Goal: Information Seeking & Learning: Learn about a topic

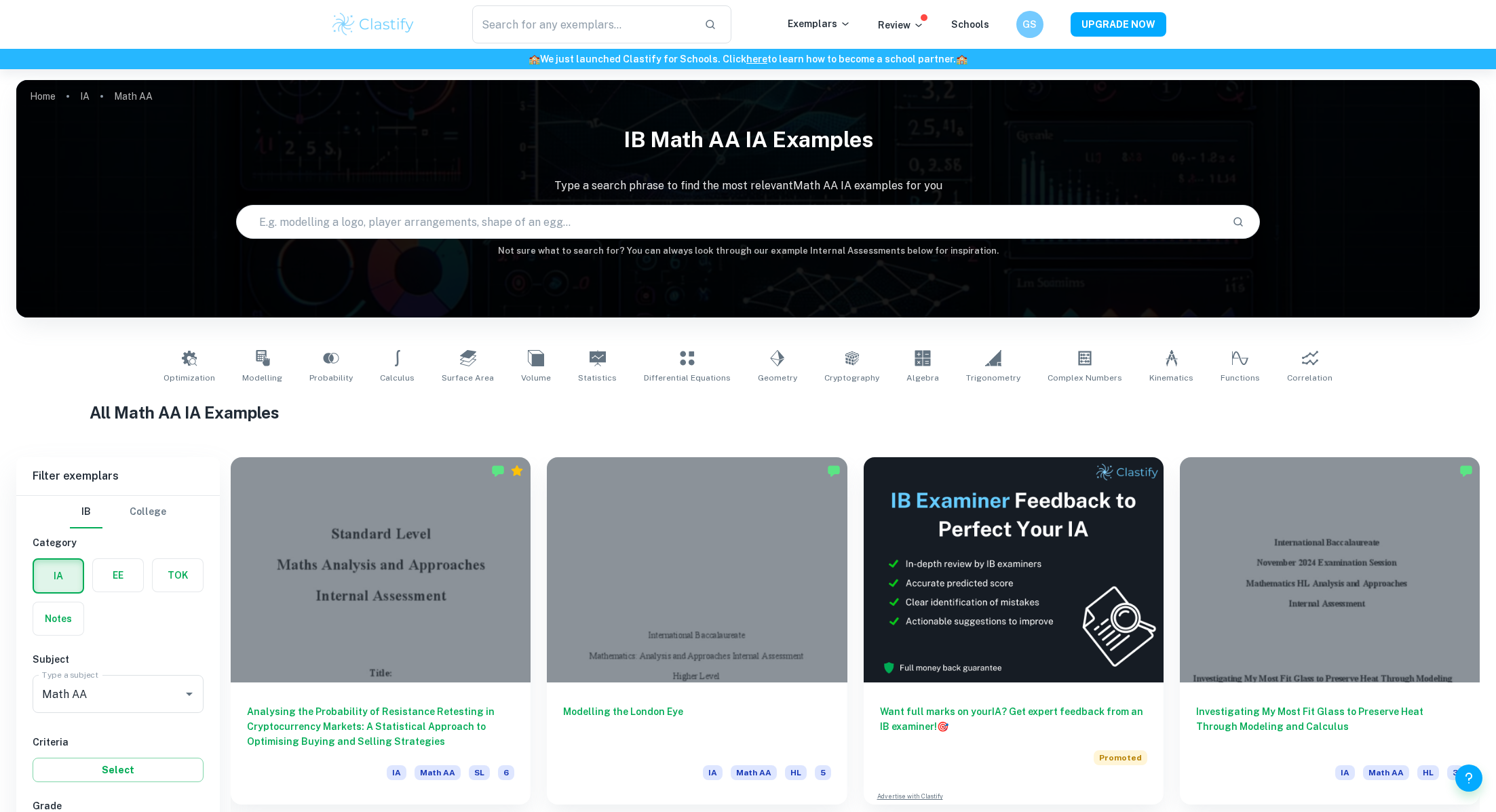
scroll to position [320, 0]
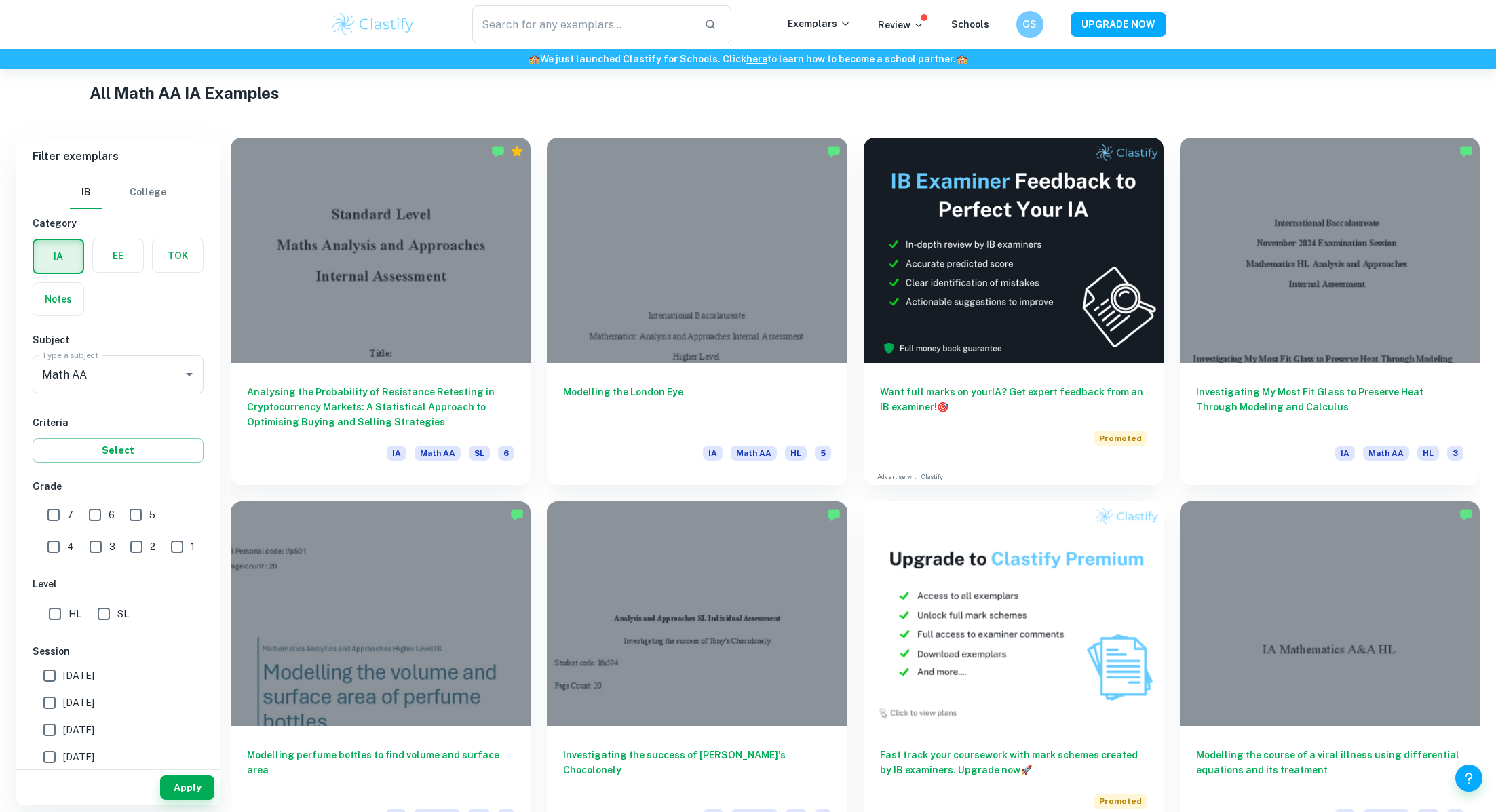
click at [57, 511] on input "7" at bounding box center [53, 514] width 27 height 27
checkbox input "true"
click at [188, 785] on button "Apply" at bounding box center [187, 787] width 54 height 24
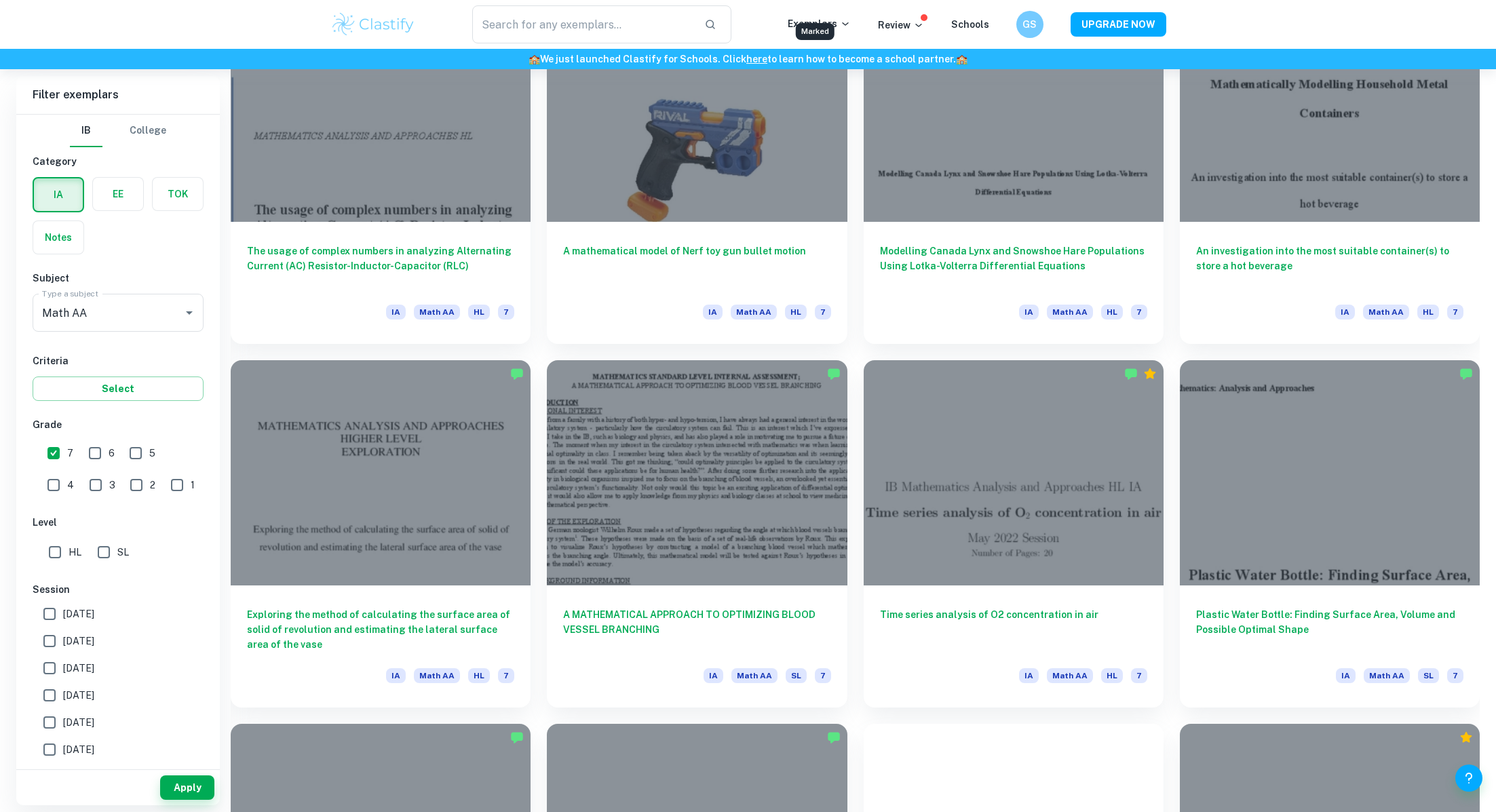
scroll to position [1188, 0]
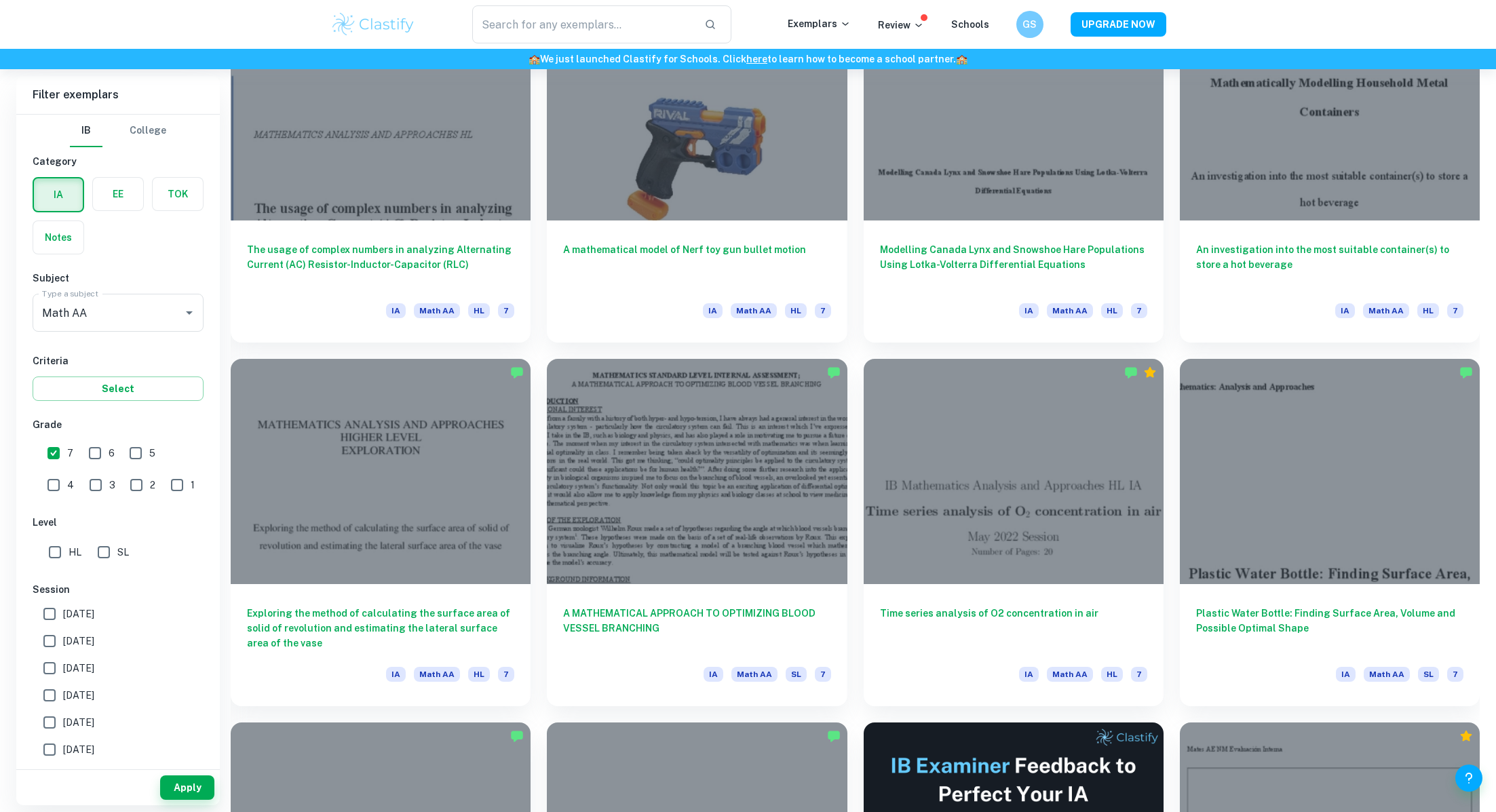
drag, startPoint x: 409, startPoint y: 266, endPoint x: 797, endPoint y: 4, distance: 468.2
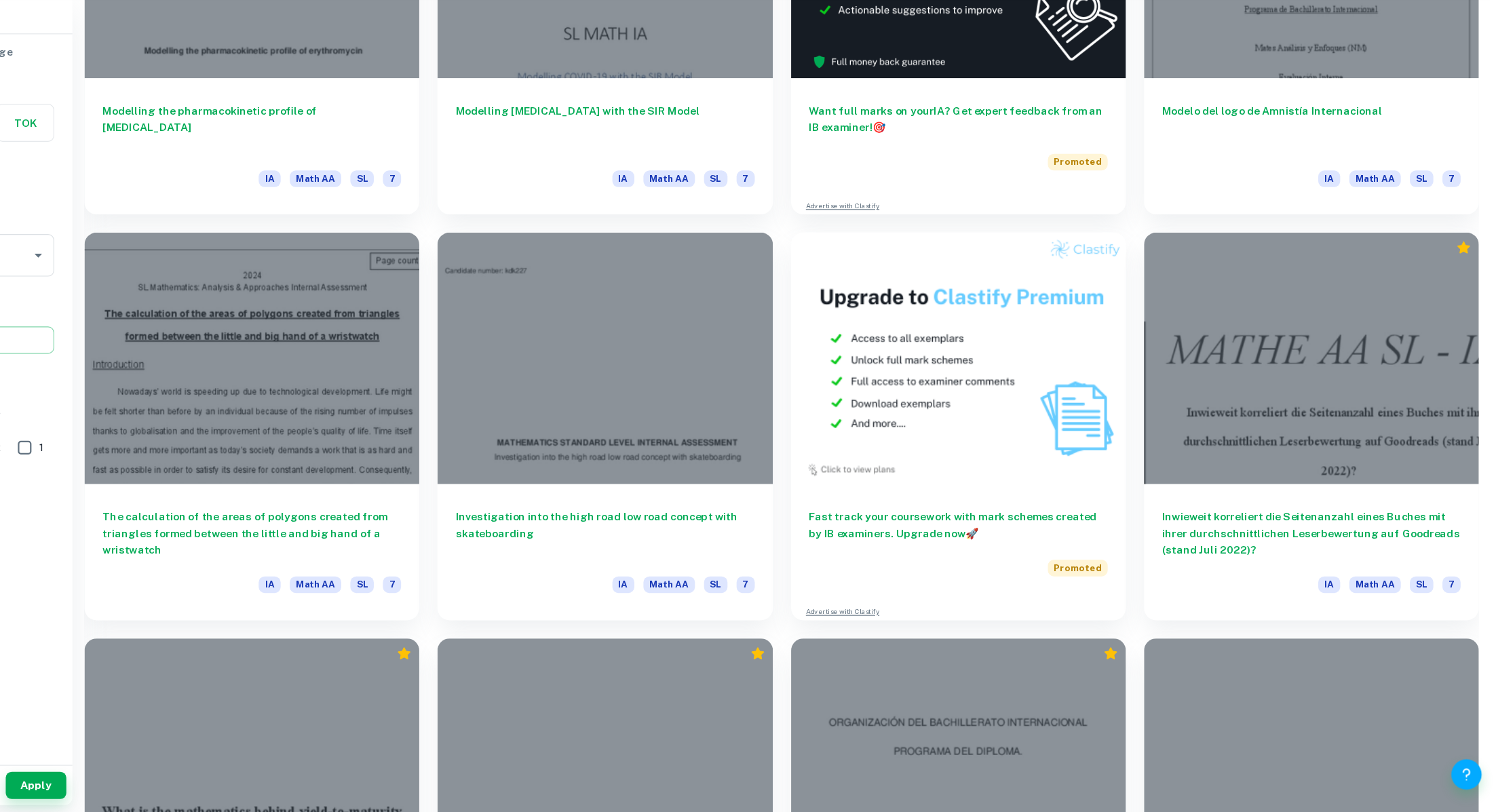
scroll to position [1981, 0]
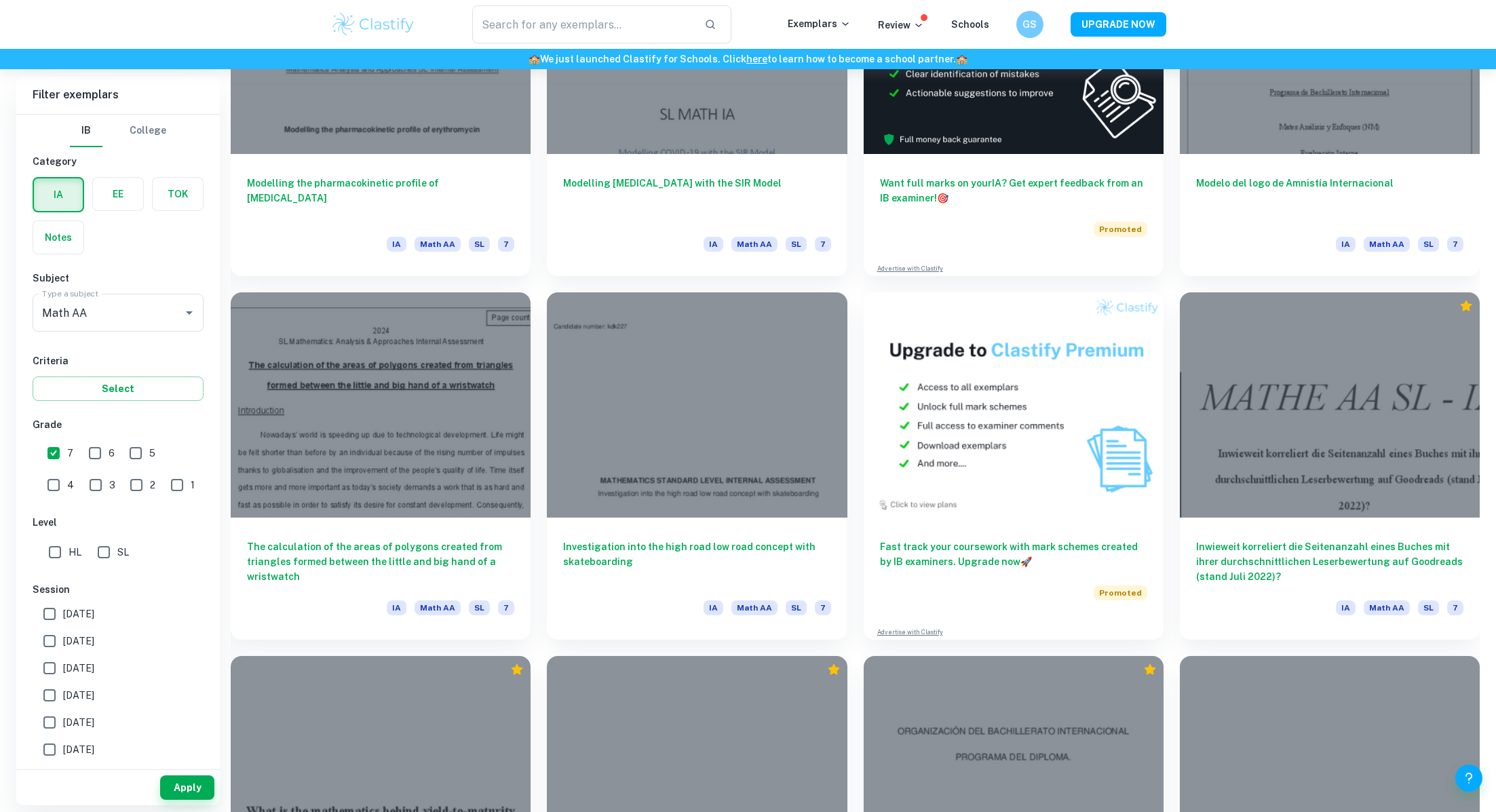
click at [65, 557] on input "HL" at bounding box center [55, 551] width 27 height 27
checkbox input "true"
click at [178, 785] on button "Apply" at bounding box center [187, 787] width 54 height 24
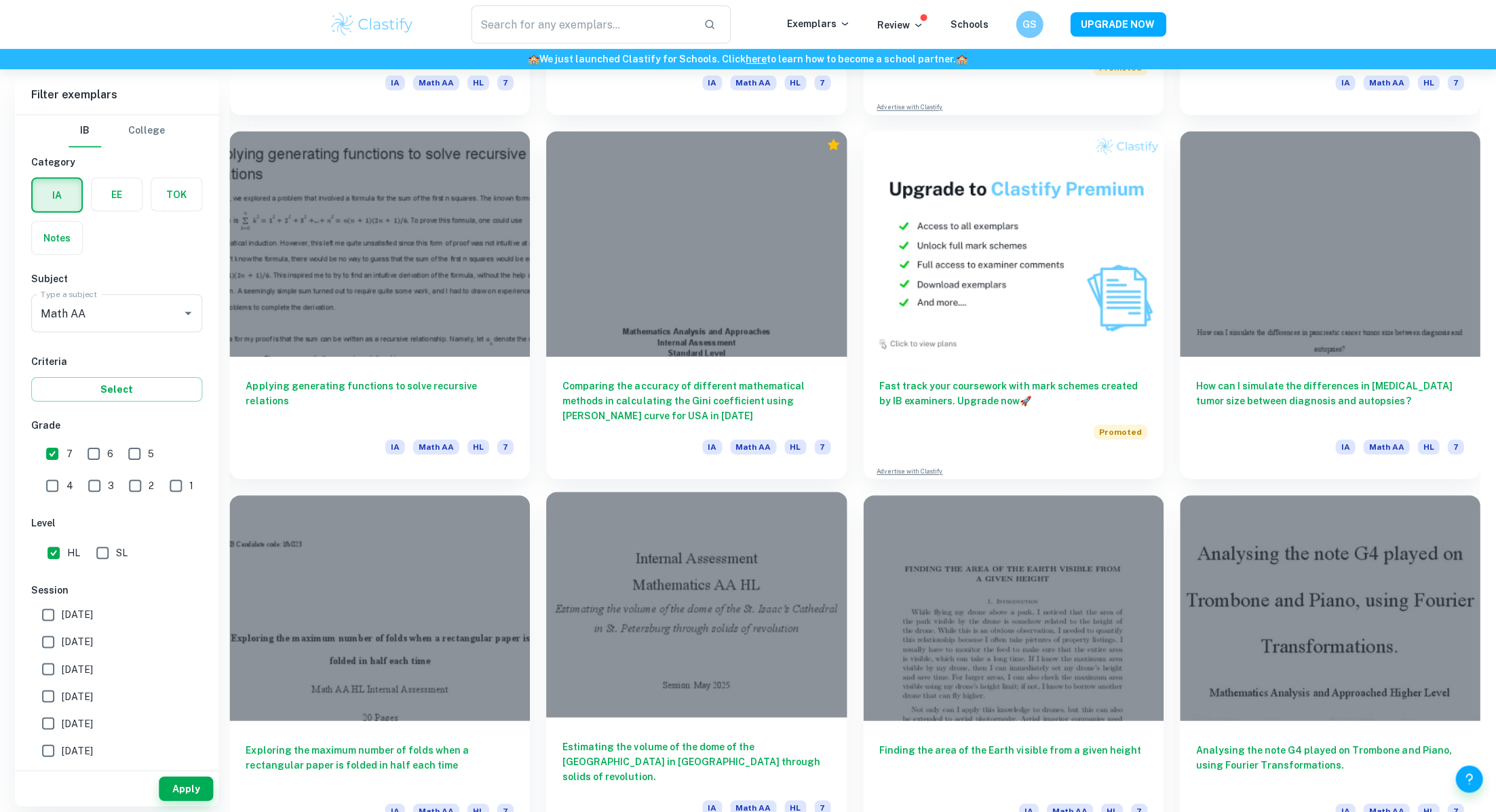
scroll to position [2142, 0]
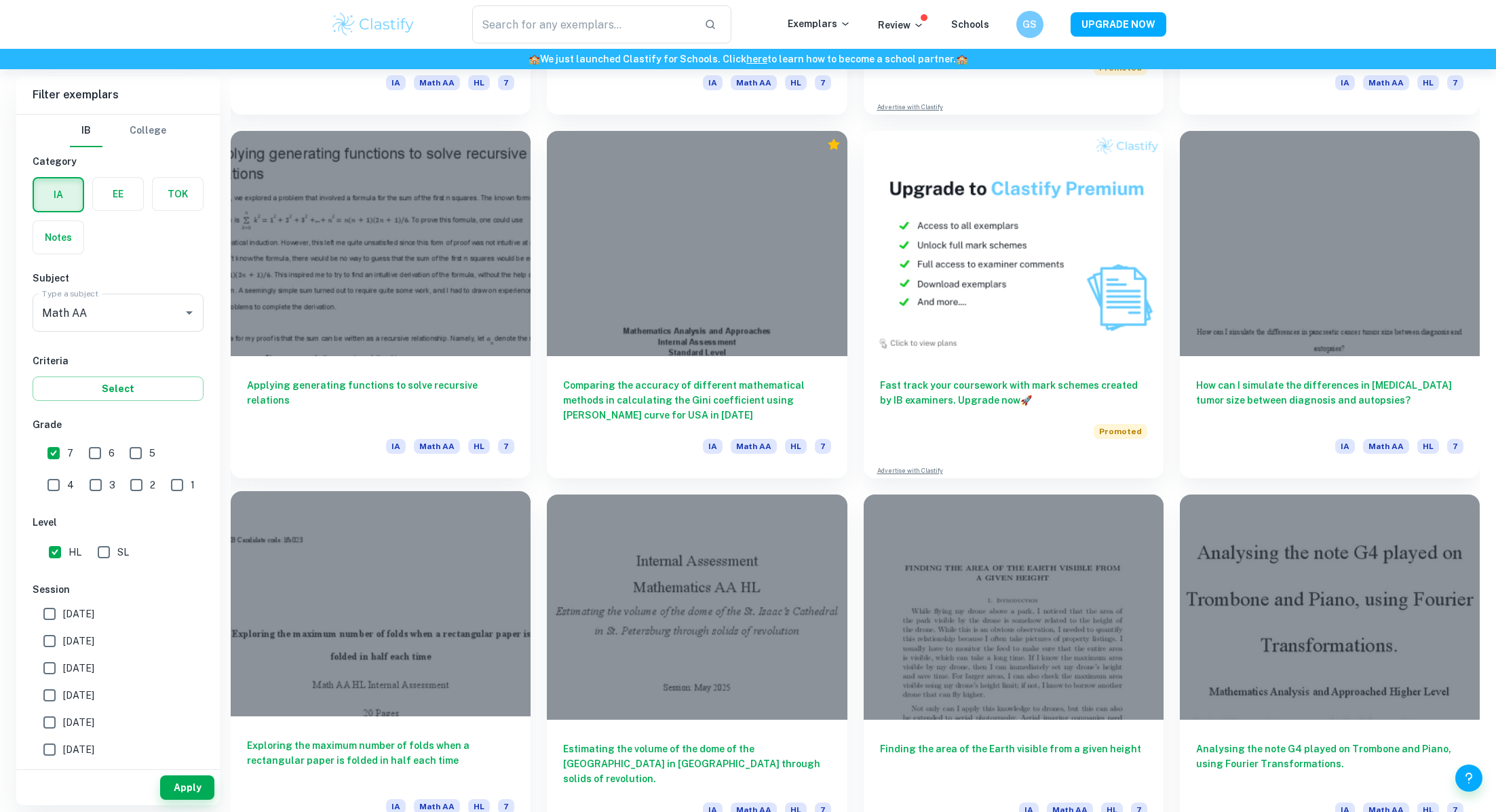
click at [371, 583] on div at bounding box center [381, 603] width 300 height 225
